Goal: Task Accomplishment & Management: Use online tool/utility

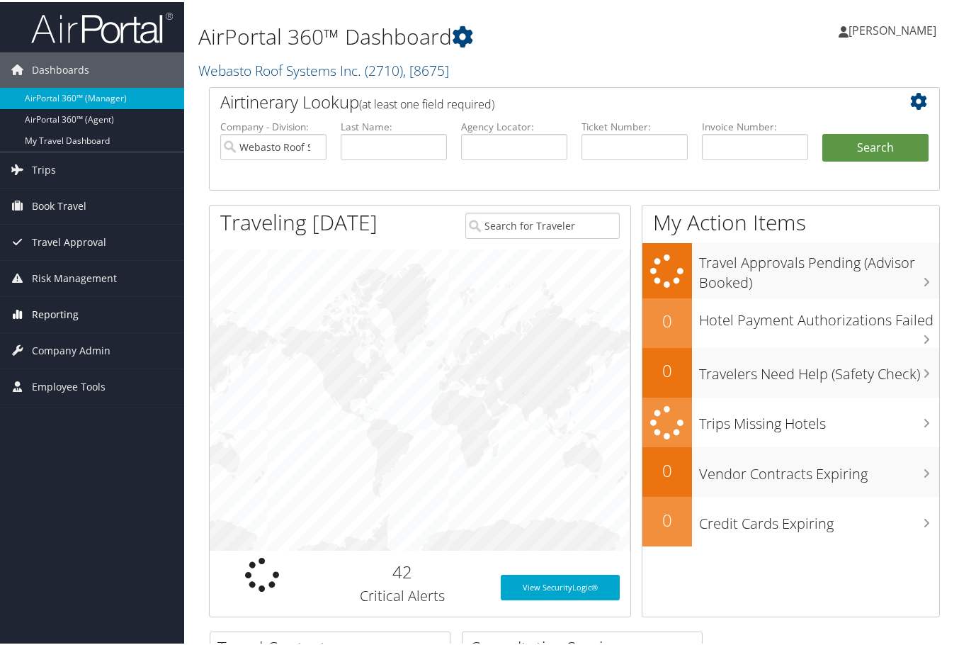
click at [77, 312] on link "Reporting" at bounding box center [92, 312] width 184 height 35
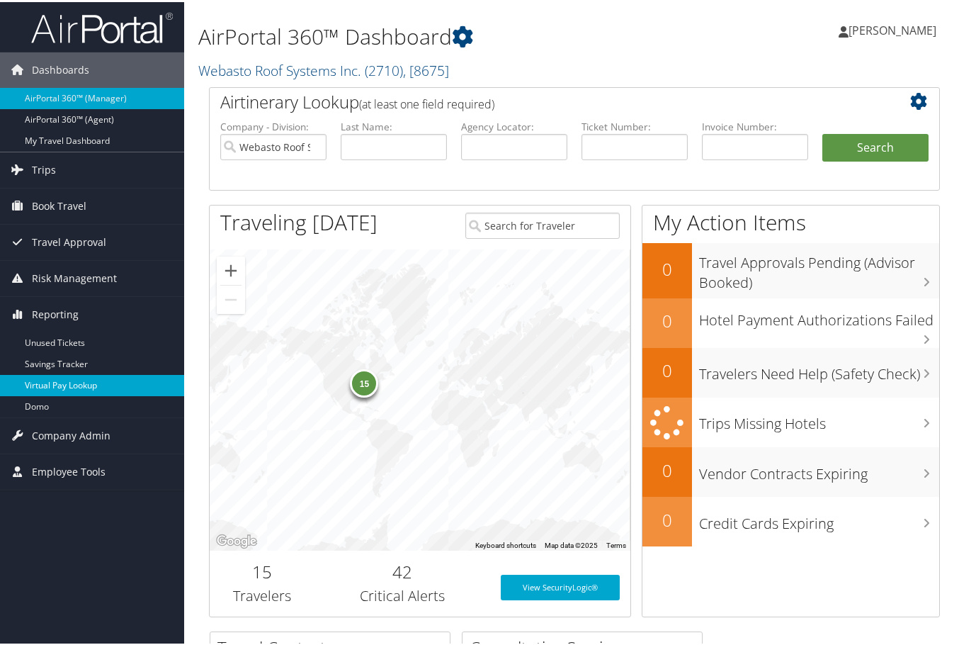
click at [83, 388] on link "Virtual Pay Lookup" at bounding box center [92, 383] width 184 height 21
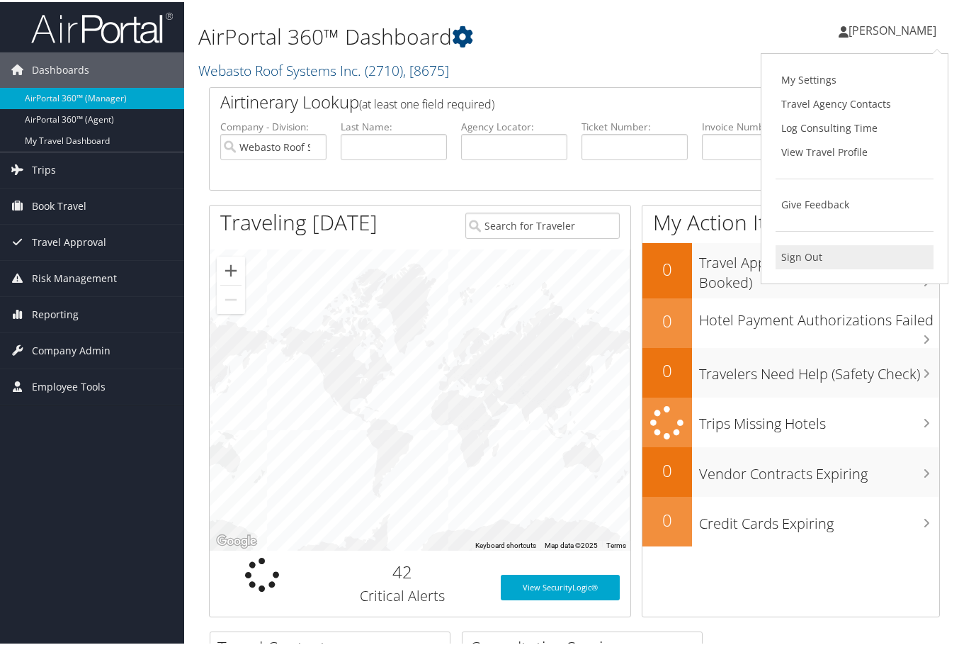
click at [807, 254] on link "Sign Out" at bounding box center [855, 255] width 158 height 24
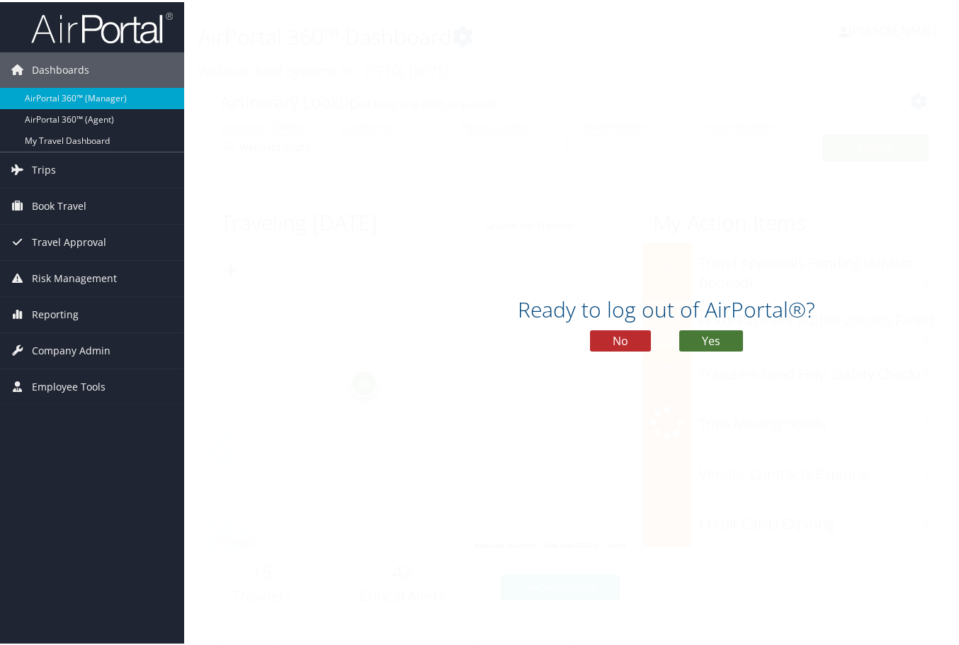
click at [706, 339] on button "Yes" at bounding box center [711, 338] width 64 height 21
